Goal: Task Accomplishment & Management: Manage account settings

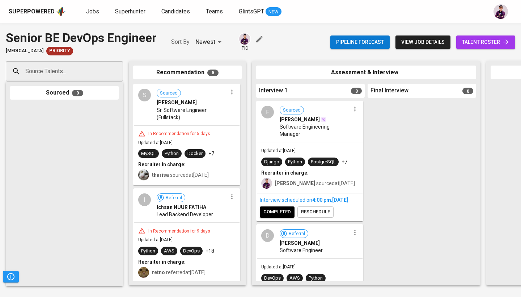
click at [462, 43] on span "talent roster" at bounding box center [485, 42] width 47 height 9
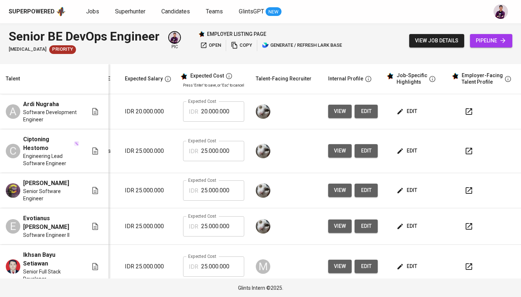
scroll to position [0, 110]
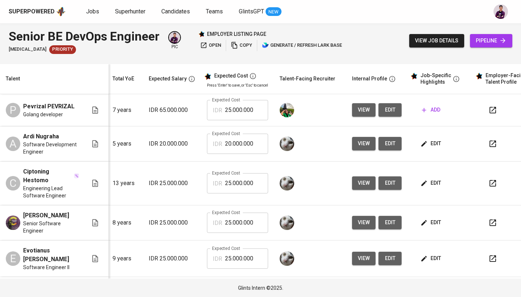
scroll to position [0, 82]
click at [428, 147] on span "edit" at bounding box center [431, 143] width 19 height 9
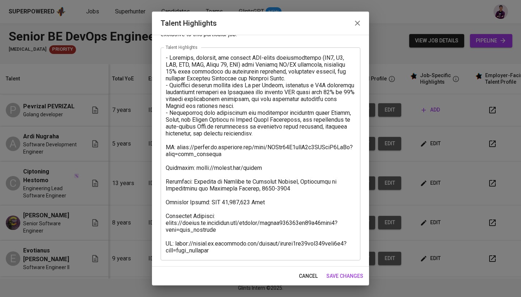
scroll to position [28, 0]
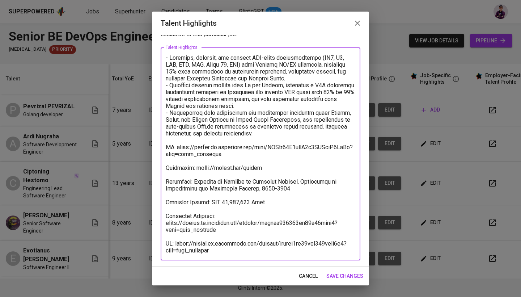
click at [215, 228] on textarea at bounding box center [261, 153] width 190 height 199
drag, startPoint x: 217, startPoint y: 228, endPoint x: 162, endPoint y: 223, distance: 54.5
click at [162, 223] on div "x Talent Highlights" at bounding box center [261, 153] width 200 height 213
drag, startPoint x: 222, startPoint y: 252, endPoint x: 161, endPoint y: 243, distance: 61.8
click at [161, 243] on div "x Talent Highlights" at bounding box center [261, 153] width 200 height 213
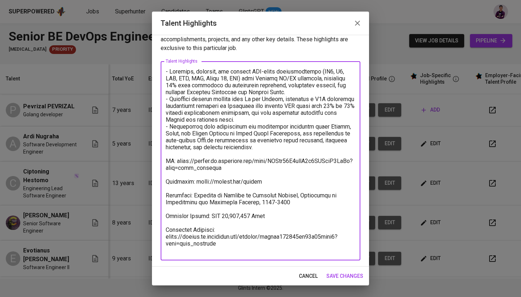
scroll to position [8, 0]
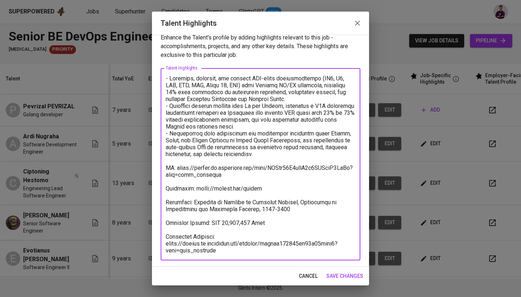
type textarea "- Designed, deployed, and managed AWS-based infrastructure (EC2, S3, RDS, VPC, …"
click at [355, 274] on span "save changes" at bounding box center [344, 275] width 37 height 9
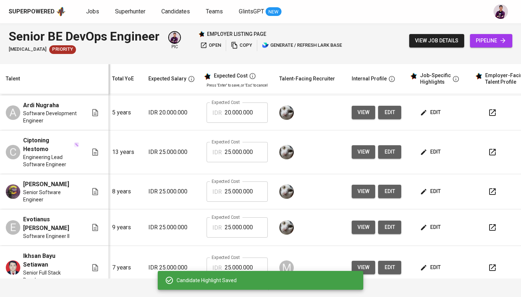
scroll to position [30, 82]
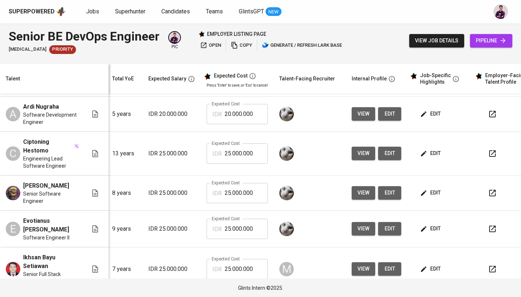
click at [359, 113] on span "view" at bounding box center [364, 113] width 12 height 9
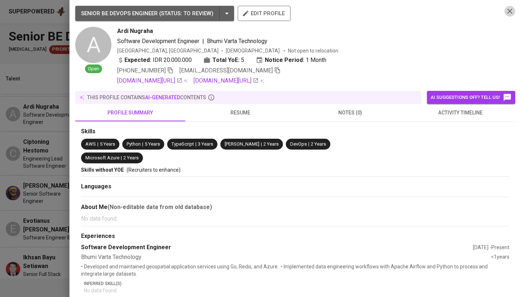
click at [507, 11] on icon "button" at bounding box center [510, 11] width 9 height 9
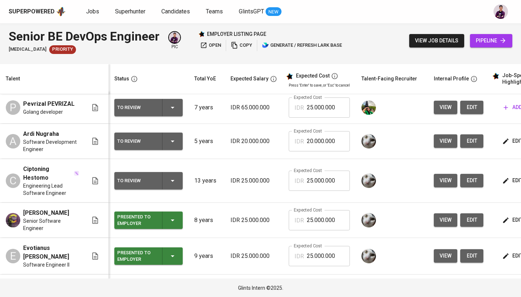
scroll to position [3, 0]
click at [173, 141] on icon "button" at bounding box center [173, 141] width 4 height 2
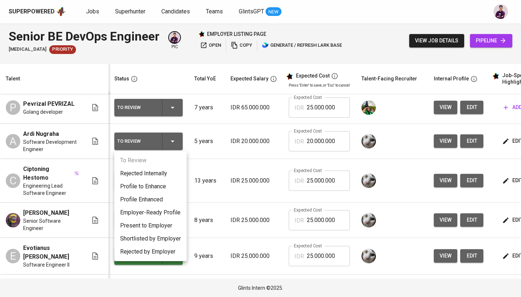
click at [164, 223] on li "Present to Employer" at bounding box center [150, 225] width 72 height 13
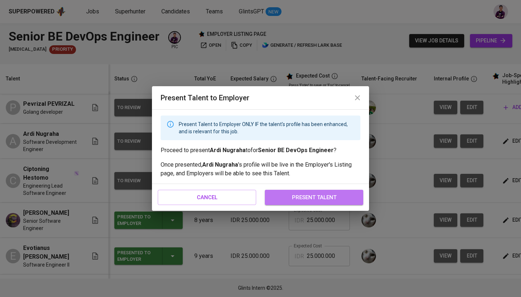
click at [351, 196] on span "present talent" at bounding box center [314, 197] width 83 height 9
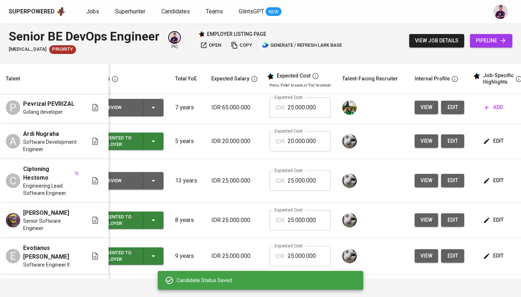
scroll to position [0, 44]
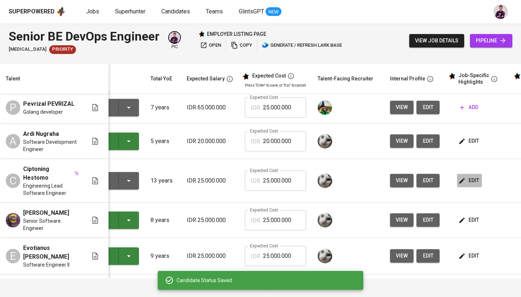
click at [480, 179] on button "edit" at bounding box center [469, 180] width 25 height 13
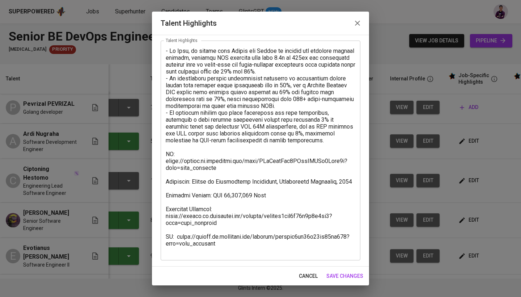
scroll to position [35, 0]
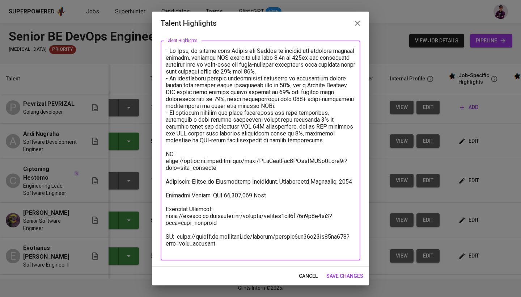
drag, startPoint x: 217, startPoint y: 251, endPoint x: 168, endPoint y: 237, distance: 51.2
click at [168, 237] on textarea at bounding box center [261, 150] width 190 height 206
click at [215, 218] on textarea at bounding box center [261, 150] width 190 height 206
drag, startPoint x: 224, startPoint y: 220, endPoint x: 163, endPoint y: 216, distance: 60.9
click at [163, 216] on div "x Talent Highlights" at bounding box center [261, 151] width 200 height 220
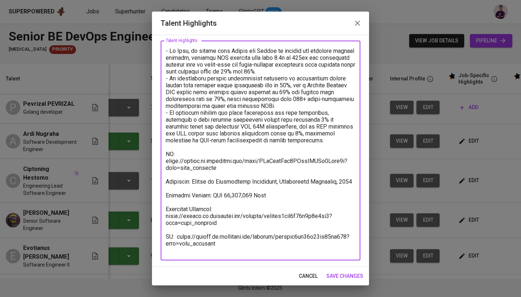
click at [206, 249] on textarea at bounding box center [261, 150] width 190 height 206
drag, startPoint x: 226, startPoint y: 250, endPoint x: 161, endPoint y: 233, distance: 67.5
click at [161, 233] on div "x Talent Highlights" at bounding box center [261, 151] width 200 height 220
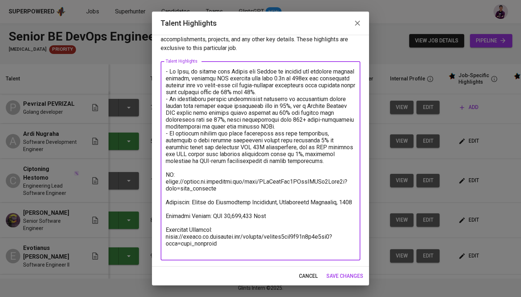
scroll to position [8, 0]
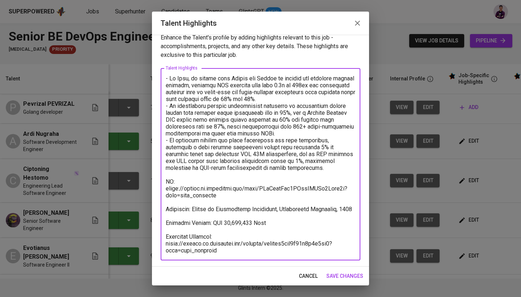
type textarea "- At Julo, he worked with Python and Golang to develop and optimize backend sys…"
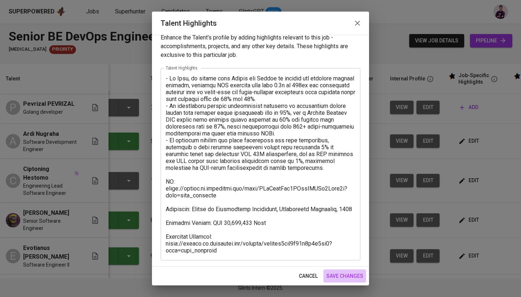
click at [356, 278] on span "save changes" at bounding box center [344, 275] width 37 height 9
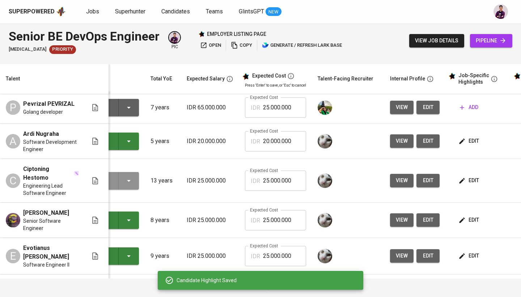
click at [128, 180] on icon "button" at bounding box center [129, 181] width 4 height 2
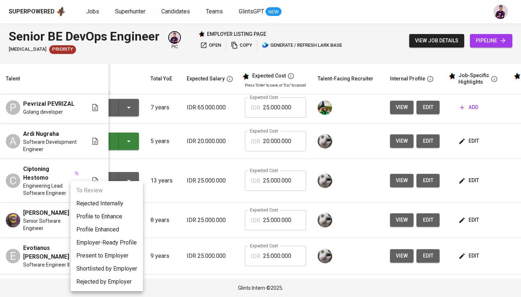
click at [125, 254] on li "Present to Employer" at bounding box center [107, 255] width 72 height 13
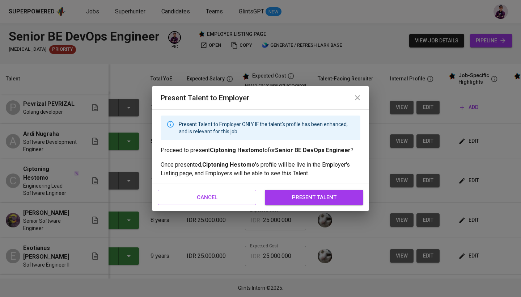
click at [315, 195] on span "present talent" at bounding box center [314, 197] width 83 height 9
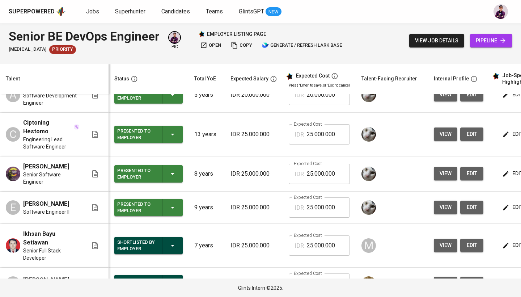
scroll to position [47, 0]
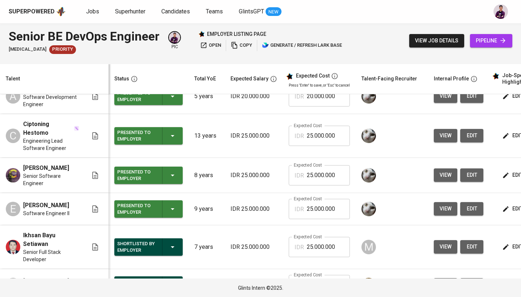
click at [216, 47] on span "open" at bounding box center [210, 45] width 21 height 8
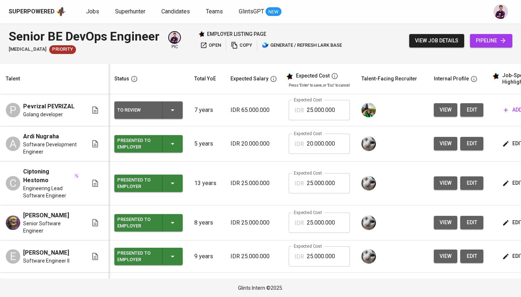
scroll to position [0, 0]
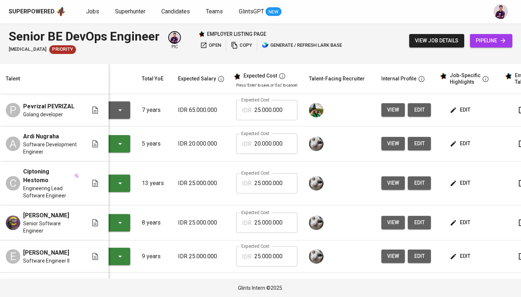
scroll to position [0, 52]
click at [464, 112] on span "edit" at bounding box center [460, 109] width 19 height 9
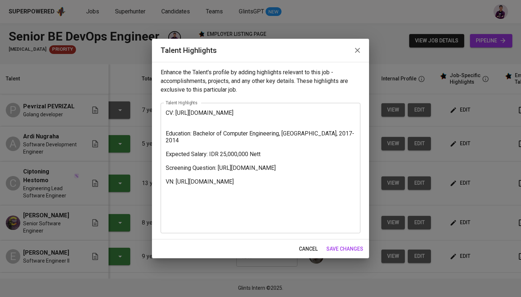
click at [213, 197] on textarea "CV: https://glints.sg.larksuite.com/wiki/MRPQwp9nWiWlk0ksg5ulqMdHg9f?from=from_…" at bounding box center [261, 167] width 190 height 117
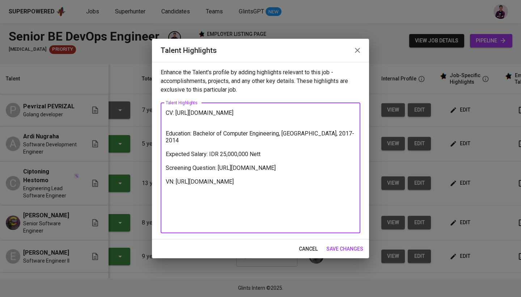
click at [358, 49] on icon "button" at bounding box center [357, 50] width 9 height 9
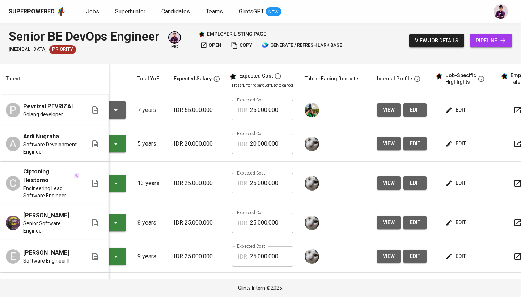
scroll to position [0, 0]
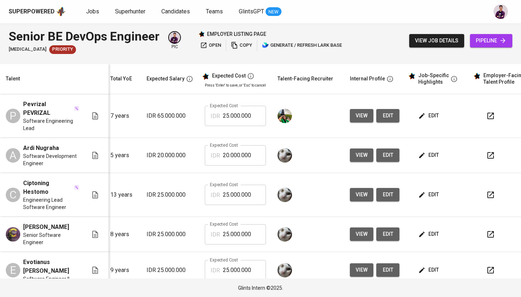
scroll to position [0, 91]
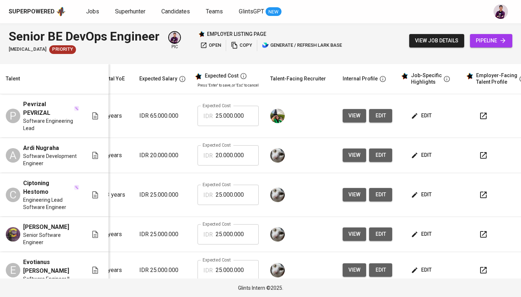
click at [421, 114] on span "edit" at bounding box center [422, 115] width 19 height 9
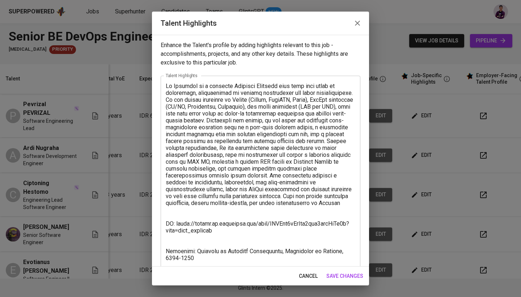
click at [245, 121] on textarea at bounding box center [261, 210] width 190 height 254
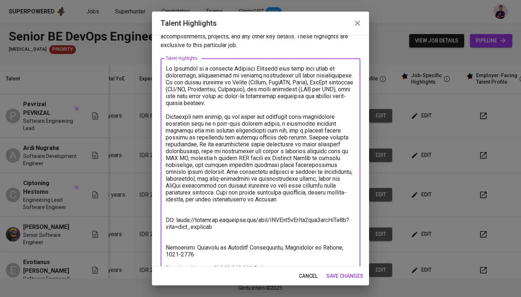
scroll to position [16, 0]
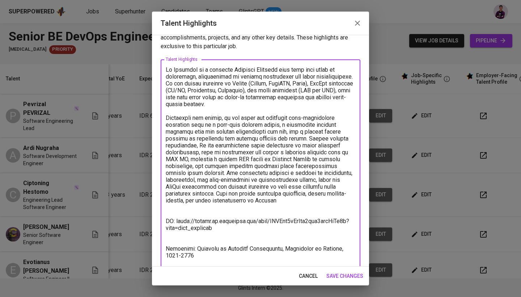
click at [210, 173] on textarea at bounding box center [261, 200] width 190 height 268
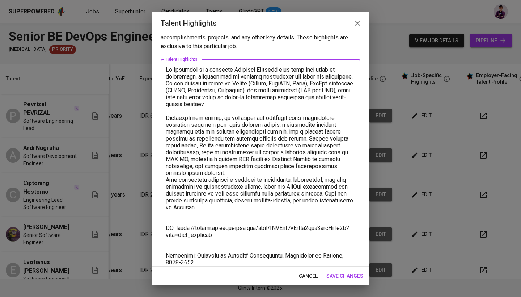
type textarea "Ef Pevrizal is a seasoned Software Engineer with over nine years of experience,…"
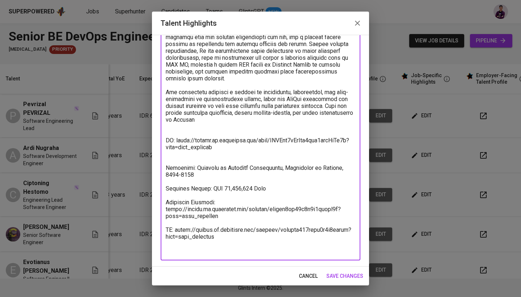
scroll to position [111, 0]
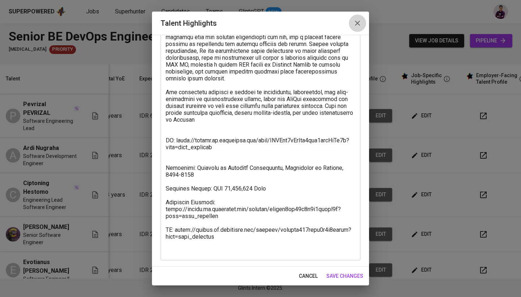
click at [355, 18] on button "button" at bounding box center [357, 22] width 17 height 17
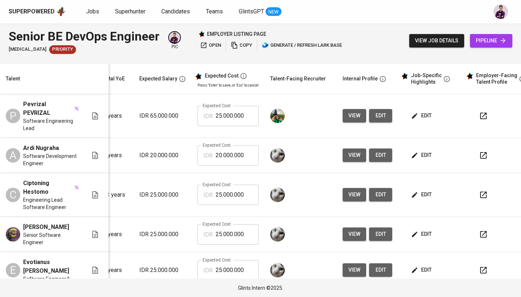
scroll to position [0, 0]
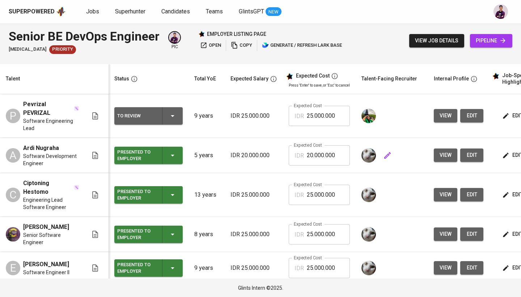
scroll to position [0, 53]
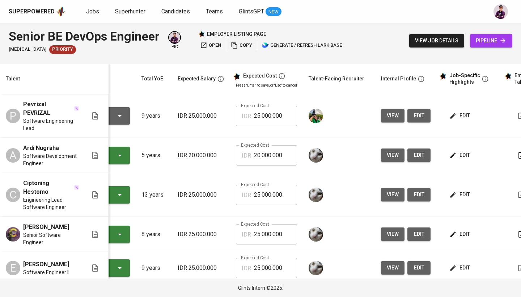
click at [458, 114] on span "edit" at bounding box center [460, 115] width 19 height 9
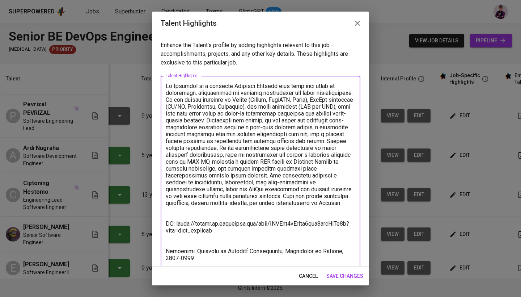
click at [244, 120] on textarea at bounding box center [261, 210] width 190 height 254
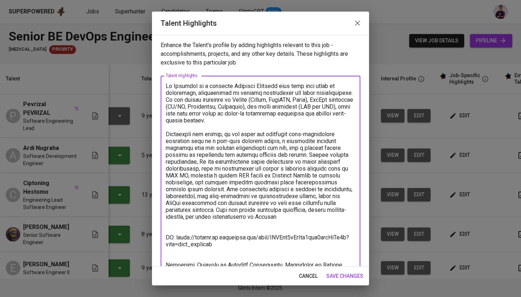
click at [210, 188] on textarea at bounding box center [261, 217] width 190 height 268
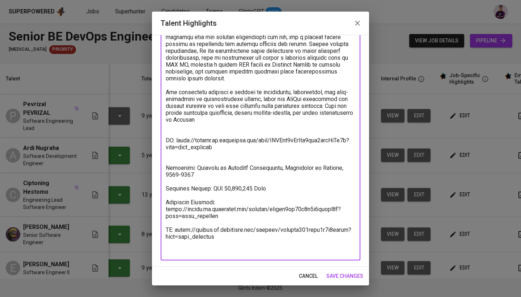
scroll to position [111, 0]
drag, startPoint x: 219, startPoint y: 225, endPoint x: 162, endPoint y: 217, distance: 57.4
click at [162, 217] on div "x Talent Highlights" at bounding box center [261, 112] width 200 height 295
click at [225, 250] on textarea at bounding box center [261, 113] width 190 height 282
drag, startPoint x: 225, startPoint y: 250, endPoint x: 157, endPoint y: 232, distance: 70.3
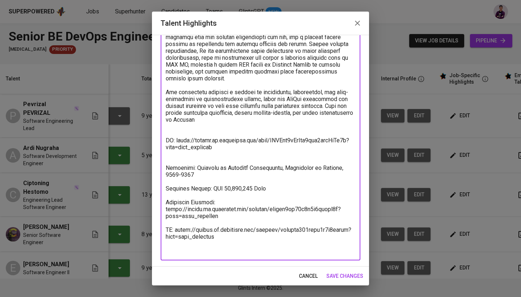
click at [157, 232] on div "Enhance the Talent's profile by adding highlights relevant to this job - accomp…" at bounding box center [260, 151] width 217 height 232
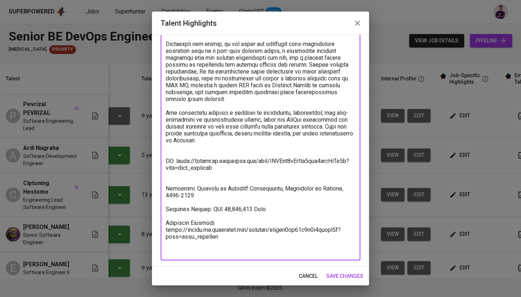
scroll to position [83, 0]
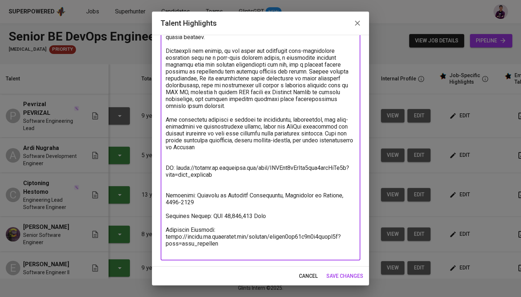
click at [166, 174] on textarea at bounding box center [261, 126] width 190 height 254
type textarea "Ef Pevrizal is a seasoned Software Engineer with over nine years of experience,…"
click at [348, 275] on span "save changes" at bounding box center [344, 275] width 37 height 9
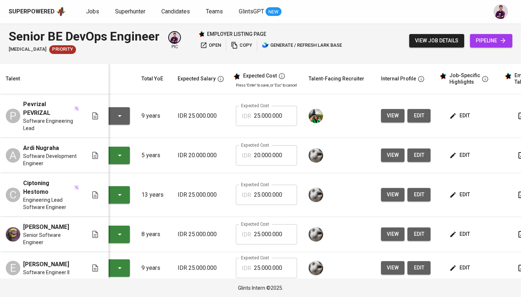
scroll to position [0, 49]
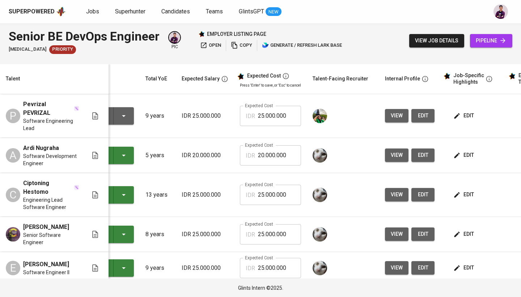
click at [139, 112] on td "To Review" at bounding box center [100, 116] width 80 height 44
click at [132, 110] on button "To Review" at bounding box center [99, 115] width 68 height 17
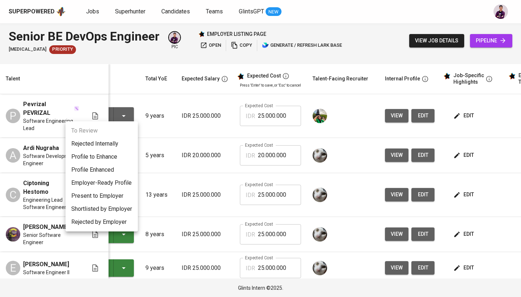
click at [122, 197] on li "Present to Employer" at bounding box center [101, 195] width 72 height 13
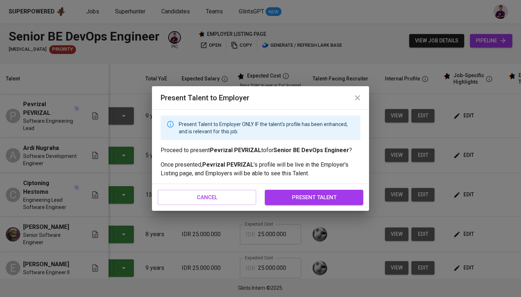
click at [321, 193] on span "present talent" at bounding box center [314, 197] width 83 height 9
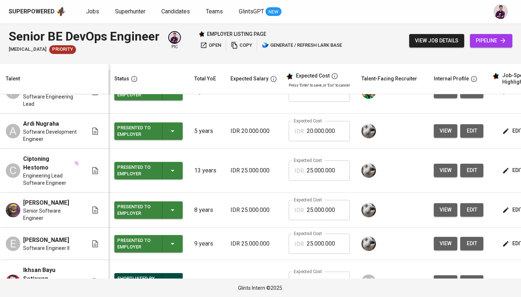
scroll to position [26, 0]
